Goal: Navigation & Orientation: Find specific page/section

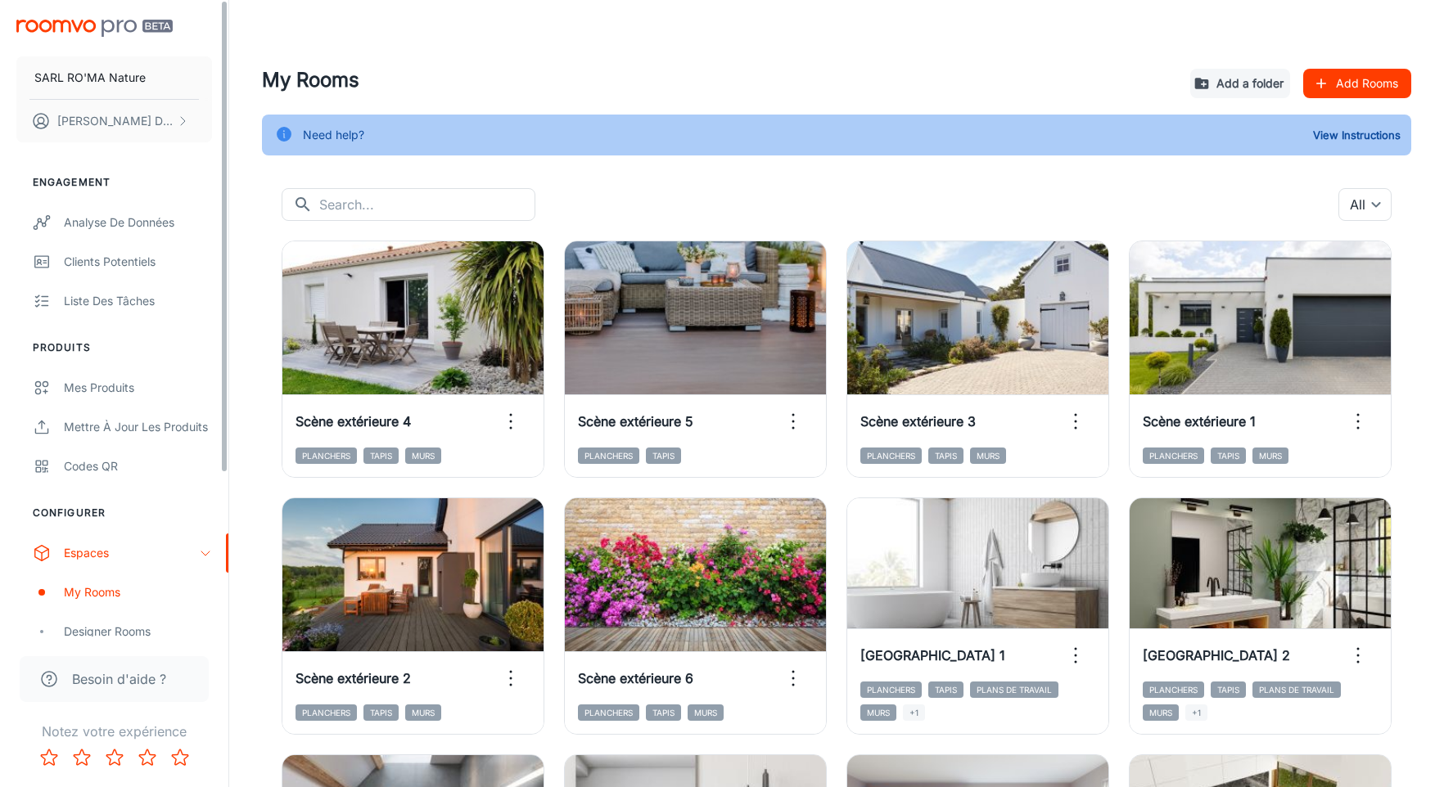
scroll to position [95, 0]
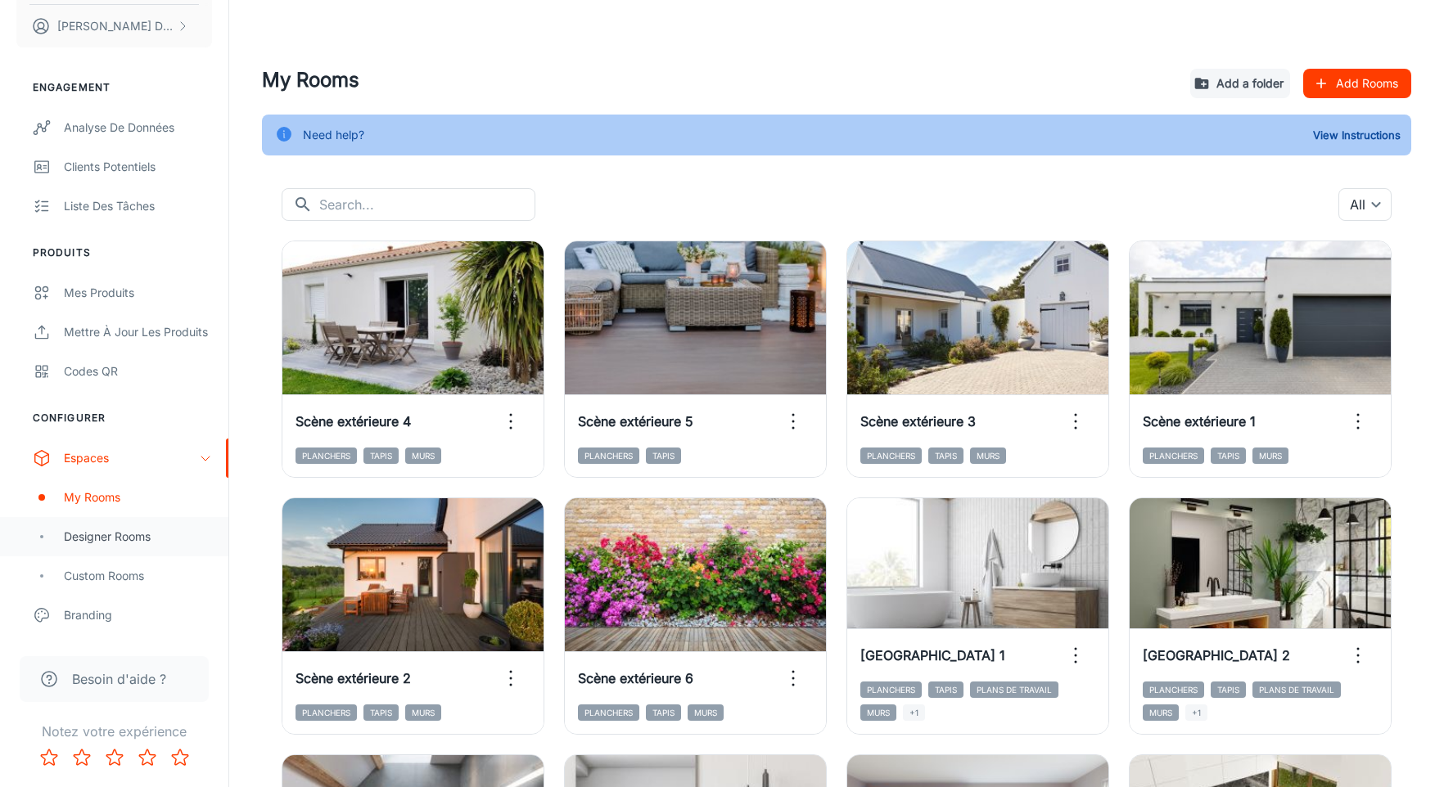
click at [131, 549] on div "Designer Rooms" at bounding box center [114, 536] width 228 height 39
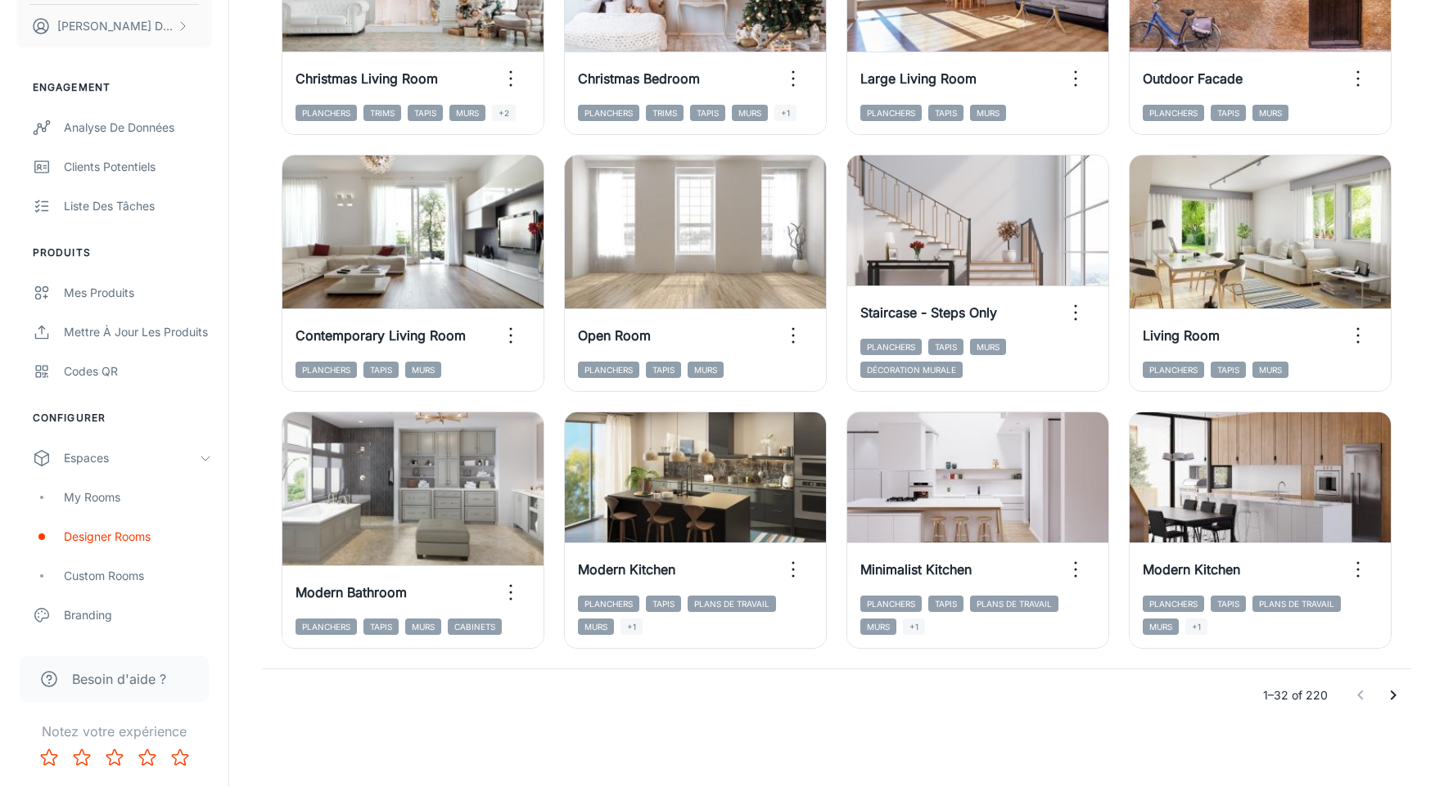
scroll to position [1637, 0]
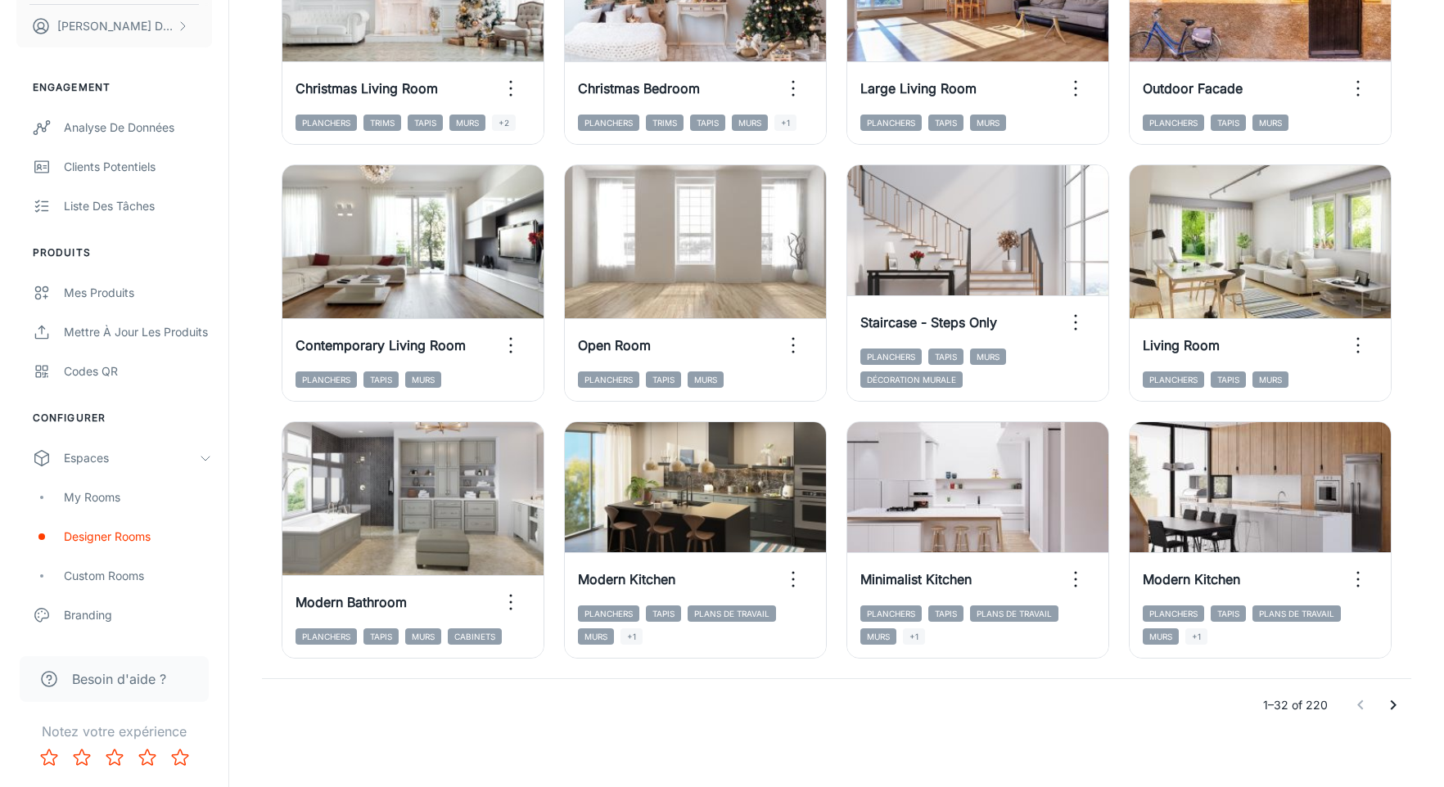
click at [1394, 709] on icon "Go to next page" at bounding box center [1393, 706] width 20 height 20
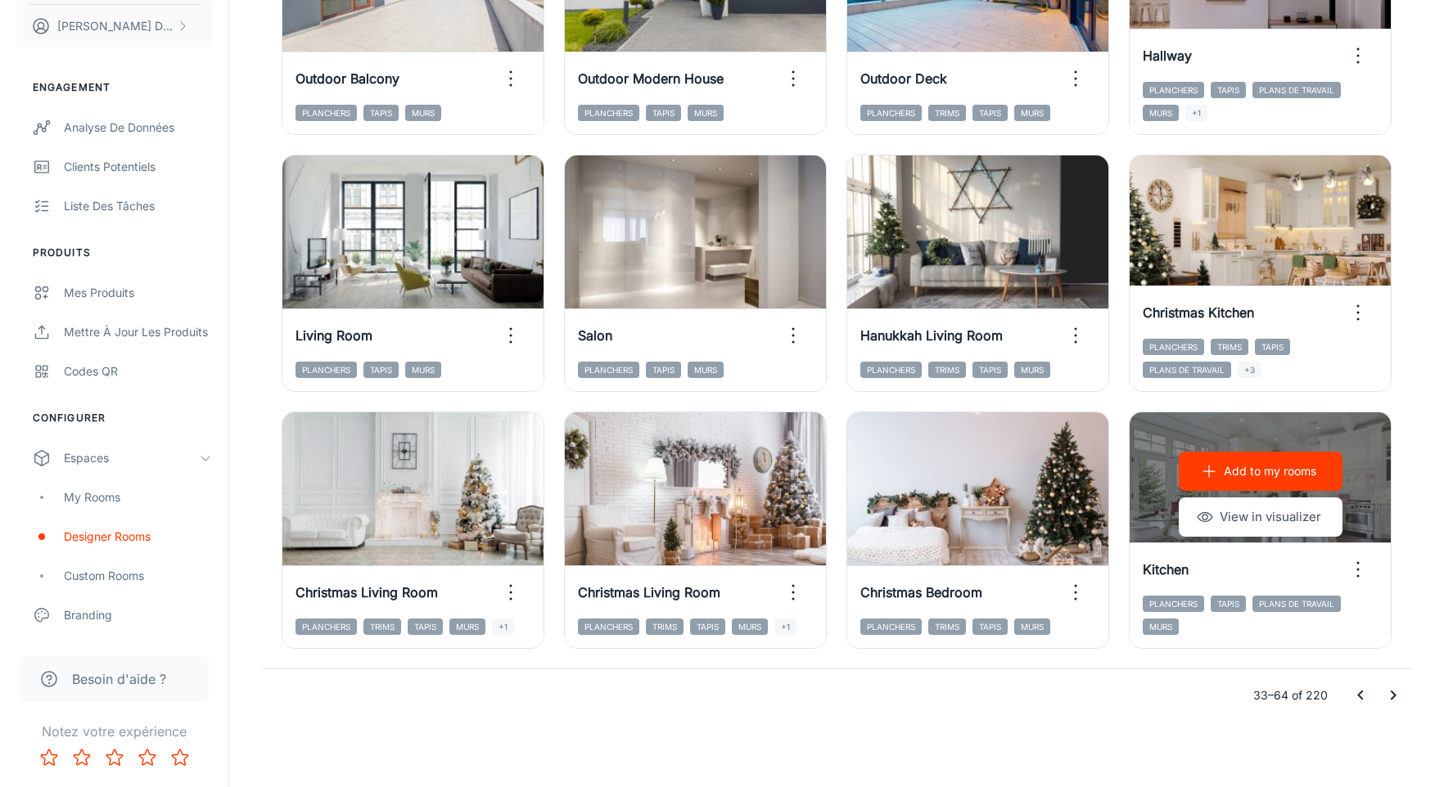
scroll to position [1645, 0]
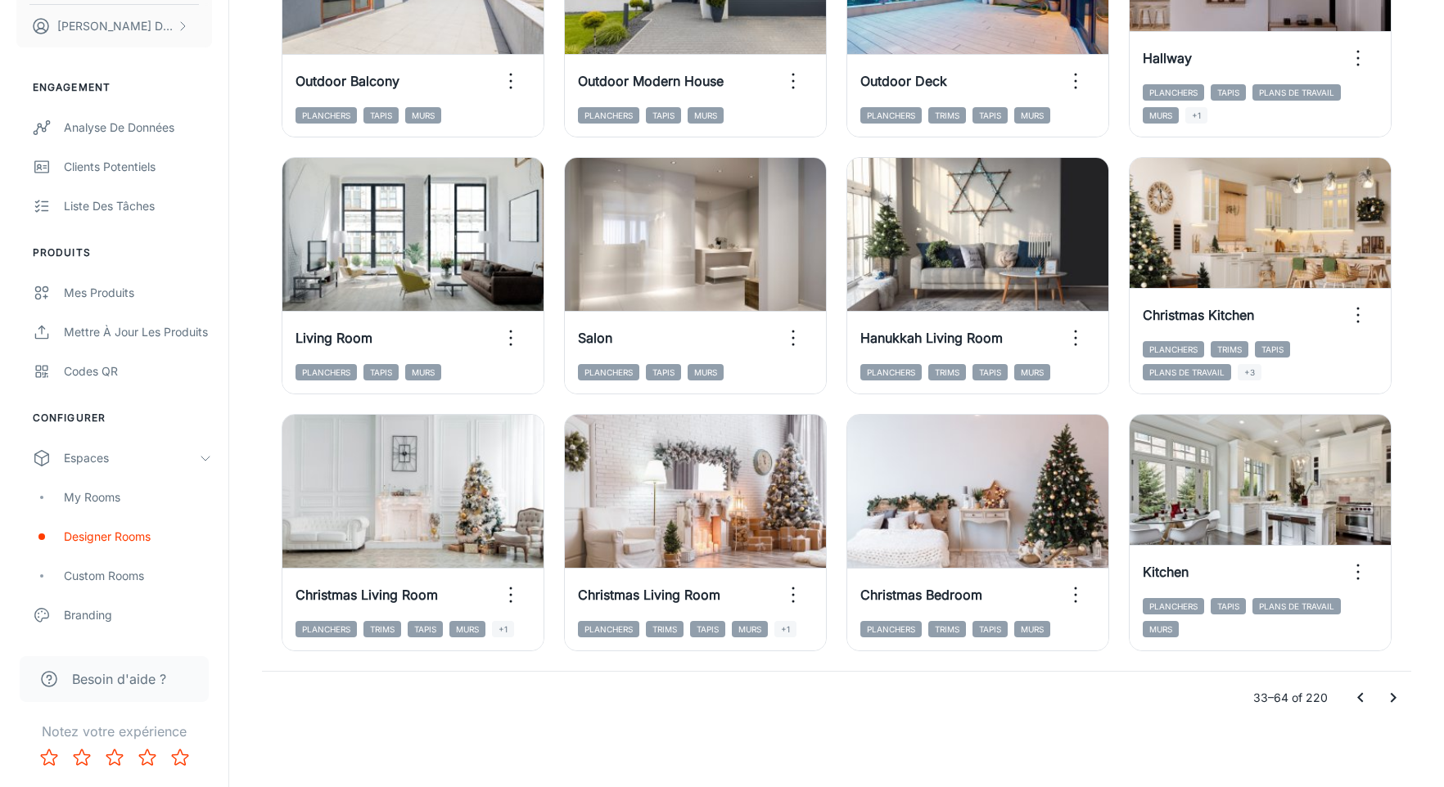
click at [1406, 690] on button "Go to next page" at bounding box center [1392, 698] width 33 height 33
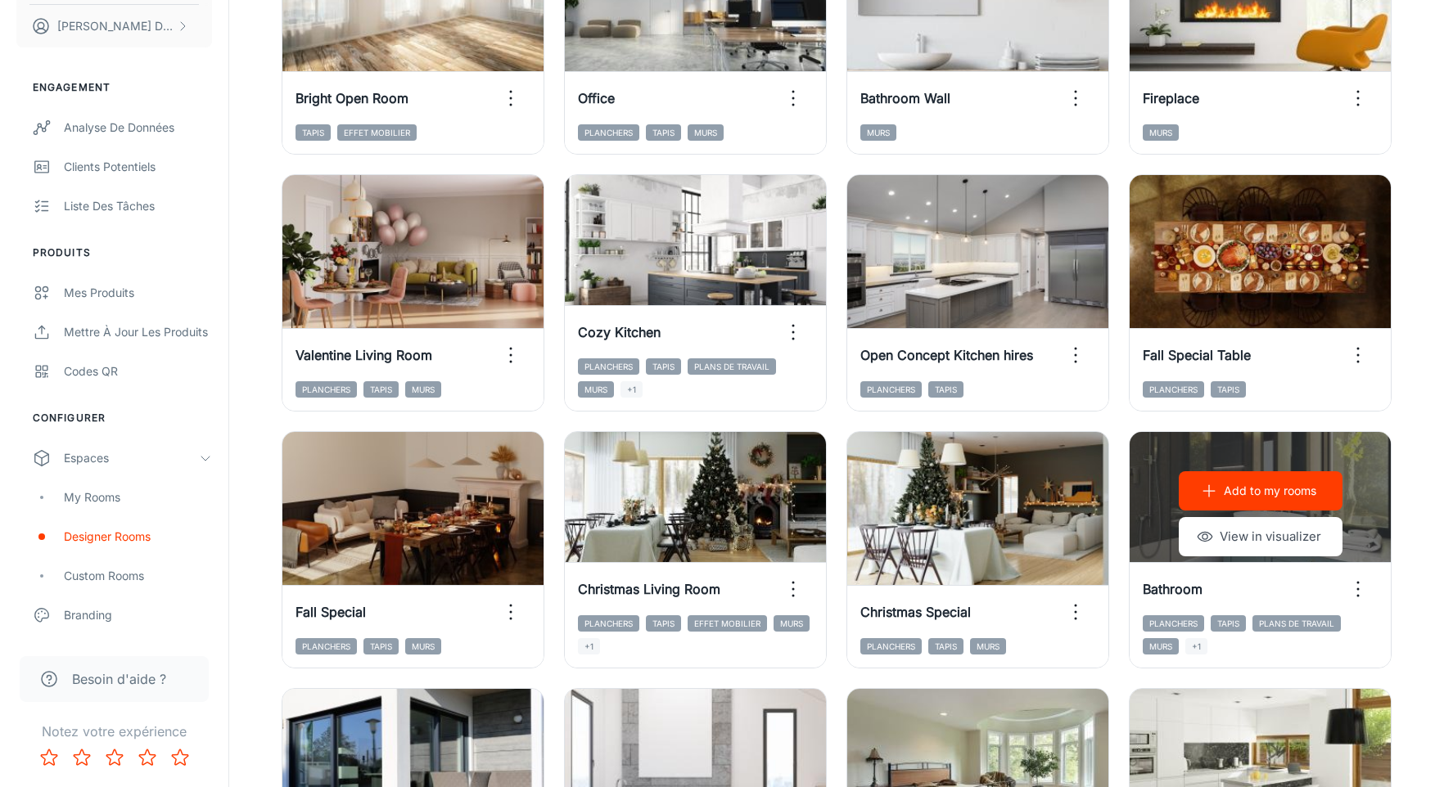
scroll to position [1647, 0]
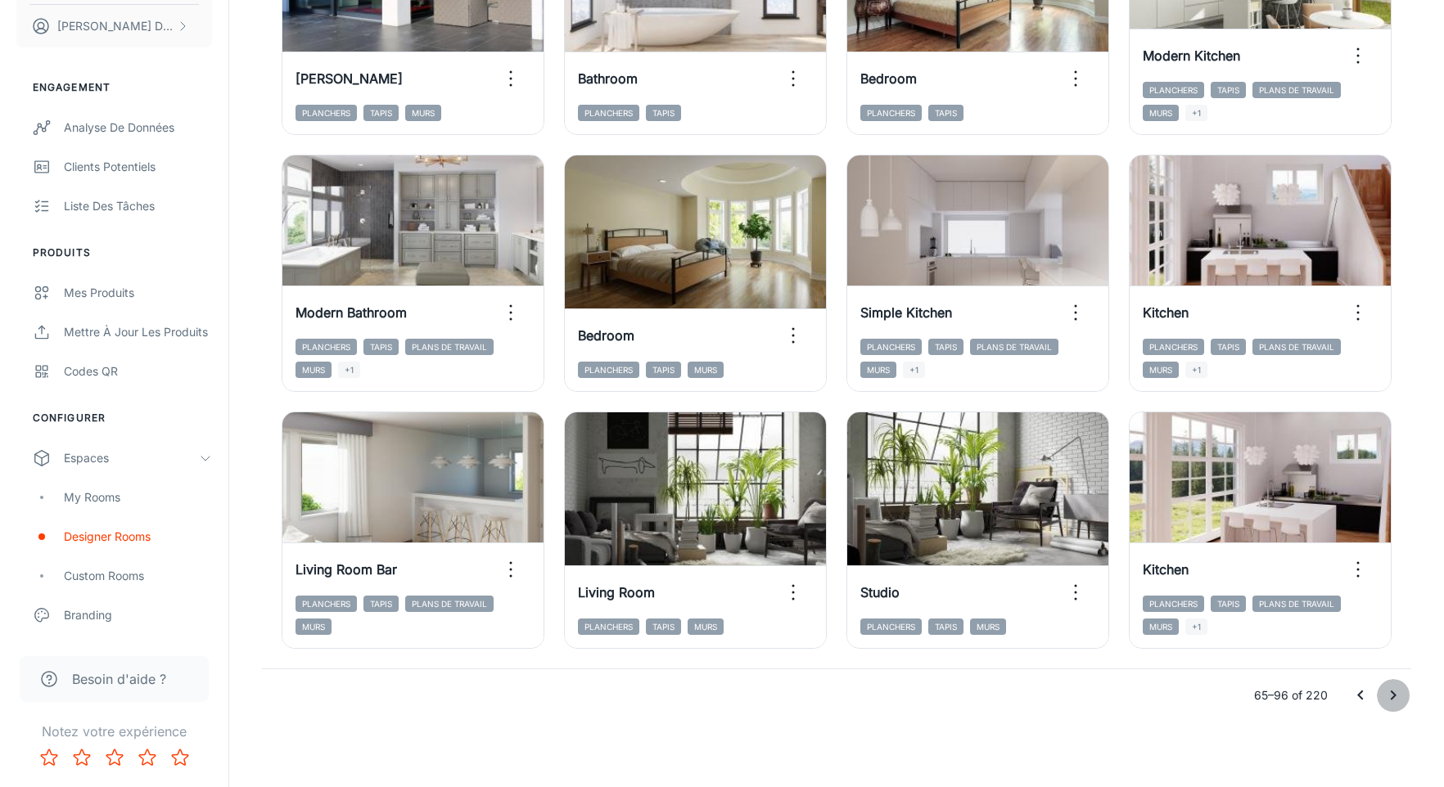
click at [1391, 684] on button "Go to next page" at bounding box center [1392, 695] width 33 height 33
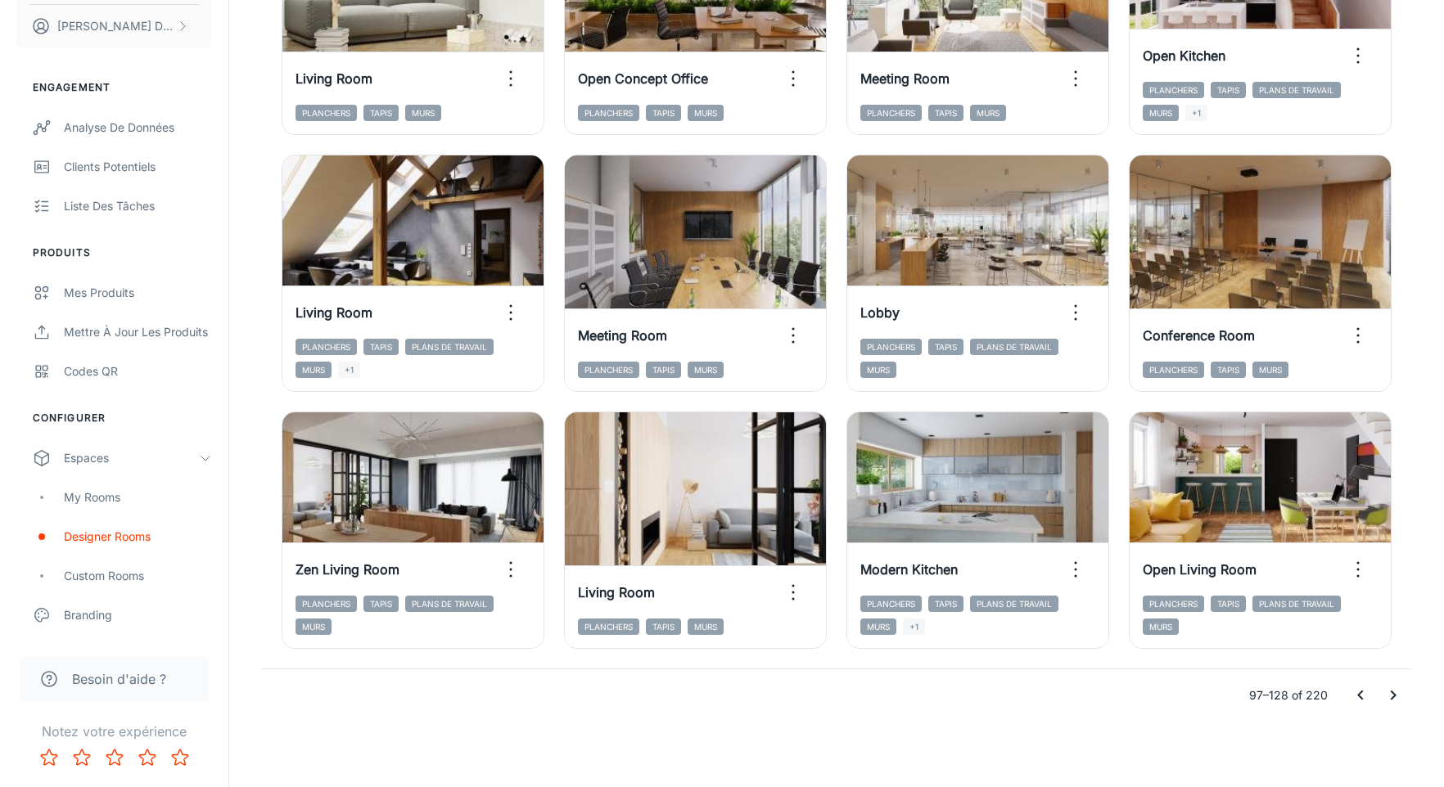
click at [1389, 691] on icon "Go to next page" at bounding box center [1393, 696] width 20 height 20
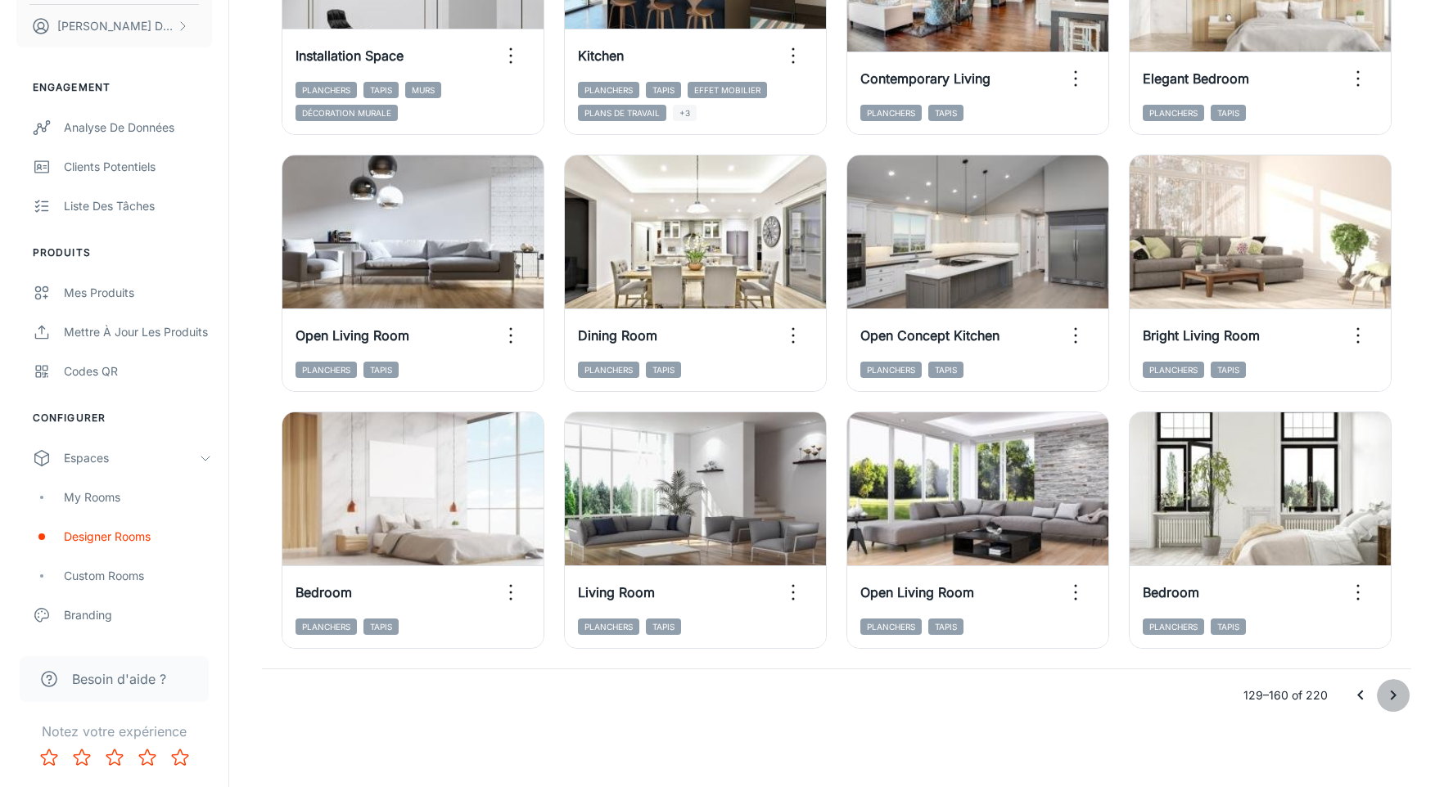
click at [1385, 694] on icon "Go to next page" at bounding box center [1393, 696] width 20 height 20
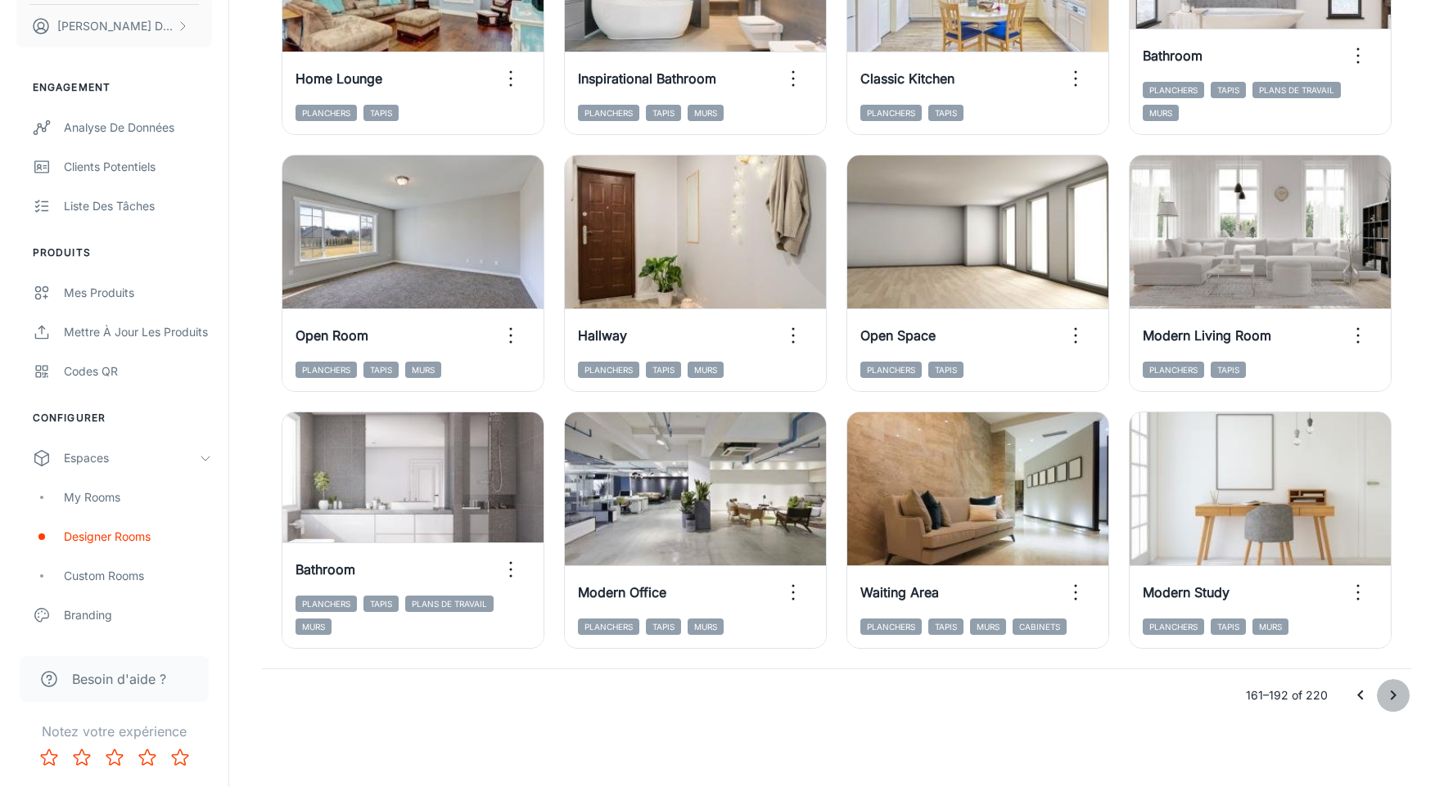
click at [1381, 687] on button "Go to next page" at bounding box center [1392, 695] width 33 height 33
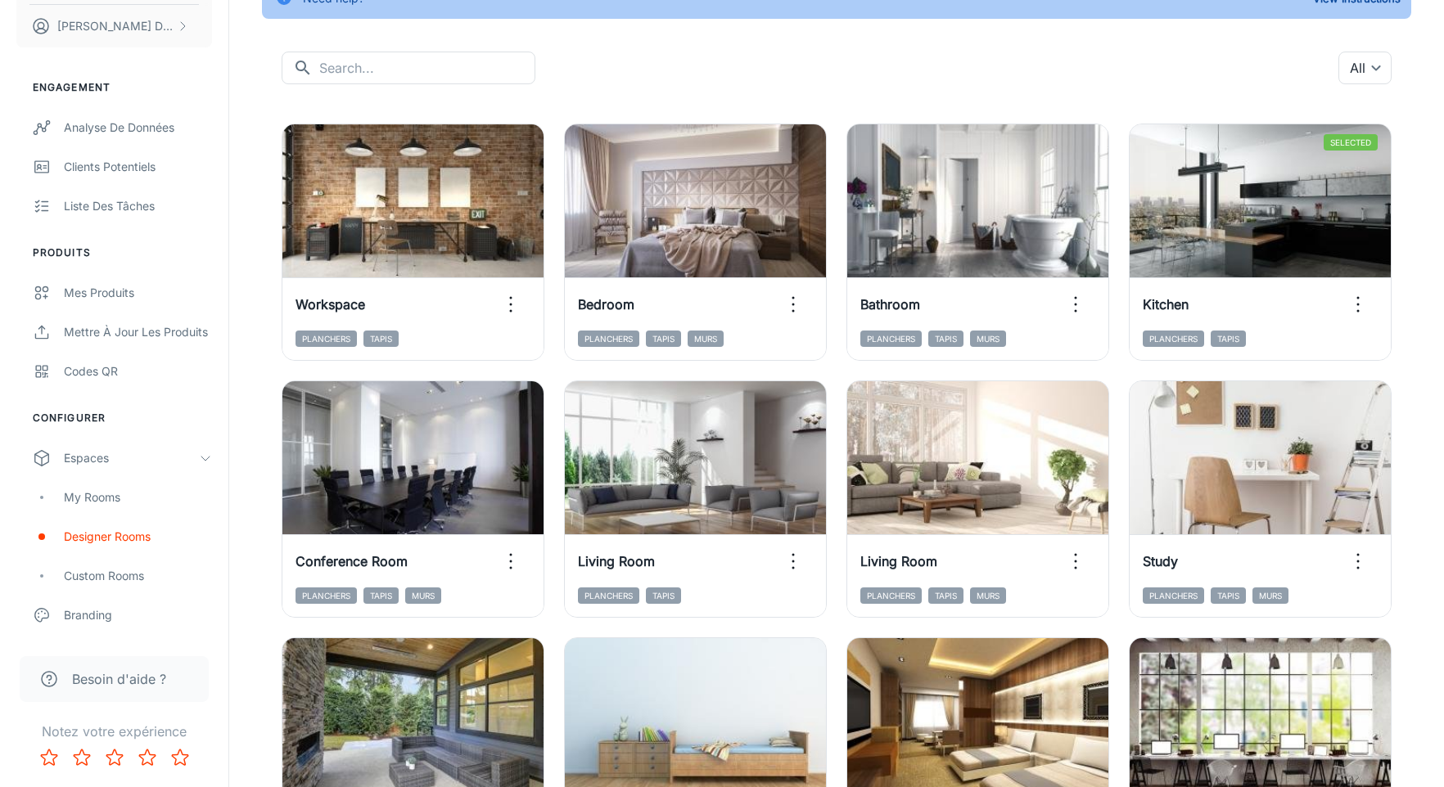
scroll to position [0, 0]
